Goal: Information Seeking & Learning: Learn about a topic

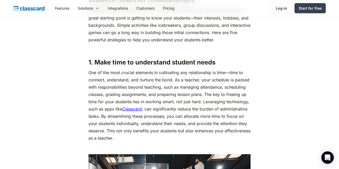
scroll to position [453, 0]
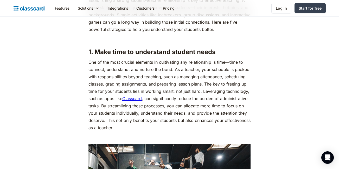
click at [135, 98] on link "Classcard" at bounding box center [132, 98] width 20 height 5
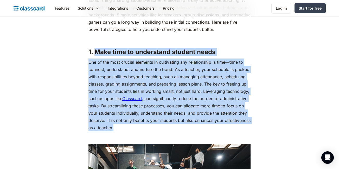
drag, startPoint x: 96, startPoint y: 53, endPoint x: 148, endPoint y: 129, distance: 92.4
copy div "Make time to understand student needs One of the most crucial elements in culti…"
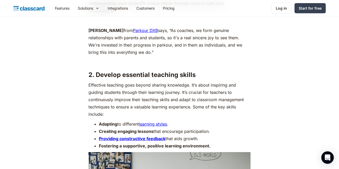
scroll to position [734, 0]
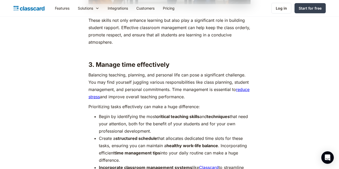
scroll to position [994, 0]
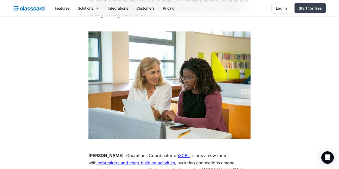
scroll to position [1463, 0]
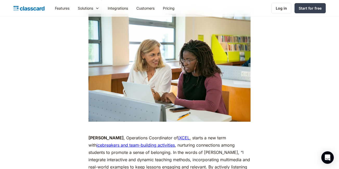
drag, startPoint x: 338, startPoint y: 96, endPoint x: 341, endPoint y: 99, distance: 3.9
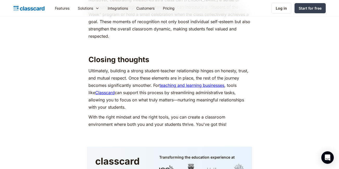
scroll to position [2159, 0]
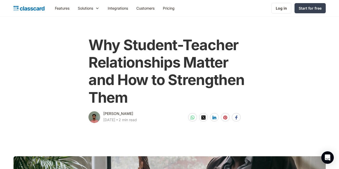
scroll to position [0, 0]
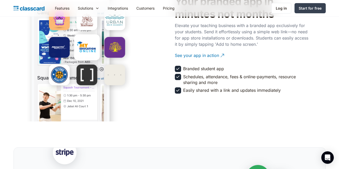
scroll to position [892, 0]
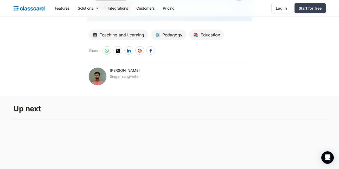
scroll to position [2363, 0]
